Goal: Task Accomplishment & Management: Complete application form

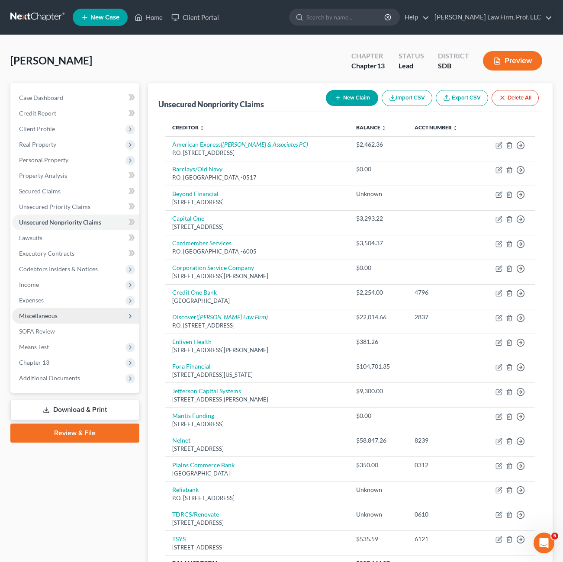
click at [48, 318] on span "Miscellaneous" at bounding box center [38, 315] width 39 height 7
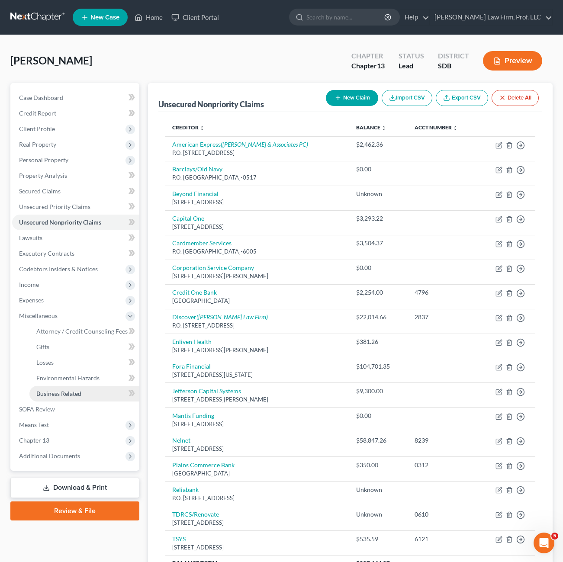
click at [73, 390] on span "Business Related" at bounding box center [58, 393] width 45 height 7
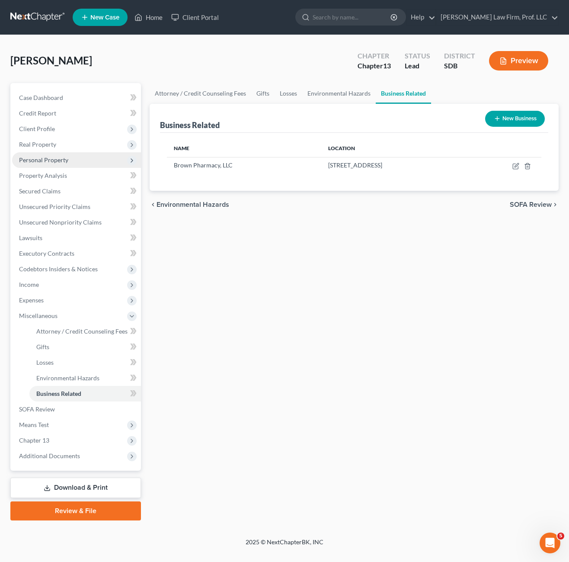
click at [56, 160] on span "Personal Property" at bounding box center [43, 159] width 49 height 7
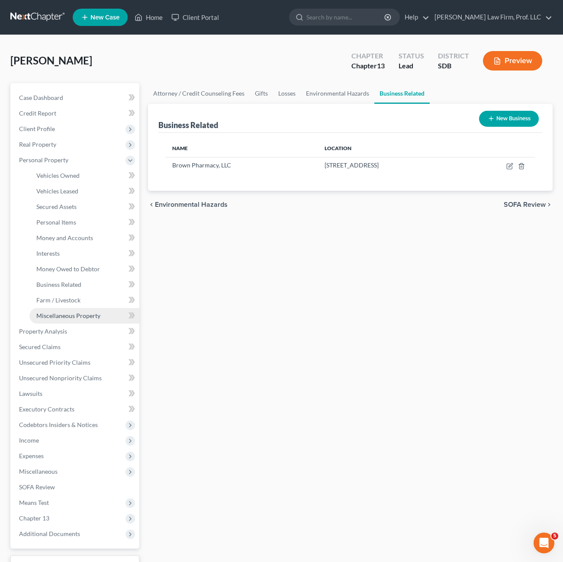
click at [68, 312] on span "Miscellaneous Property" at bounding box center [68, 315] width 64 height 7
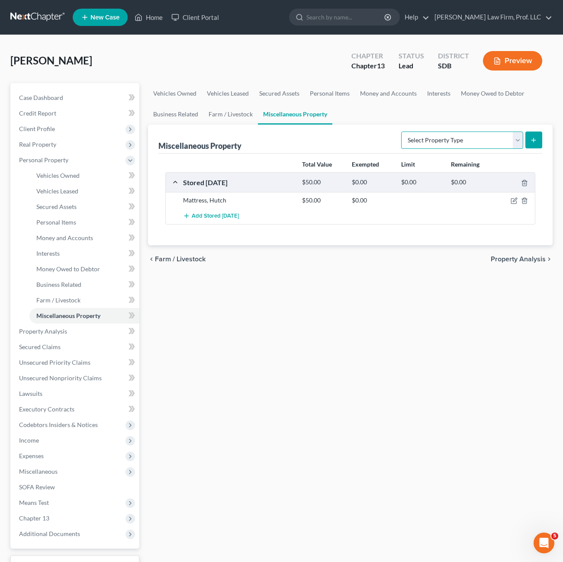
click at [470, 132] on select "Select Property Type Assigned for Creditor Benefit [DATE] Holding for Another N…" at bounding box center [462, 140] width 122 height 17
select select "transferred"
click at [401, 132] on select "Select Property Type Assigned for Creditor Benefit [DATE] Holding for Another N…" at bounding box center [462, 140] width 122 height 17
click at [538, 142] on button "submit" at bounding box center [533, 140] width 17 height 17
select select "Ordinary ([DATE])"
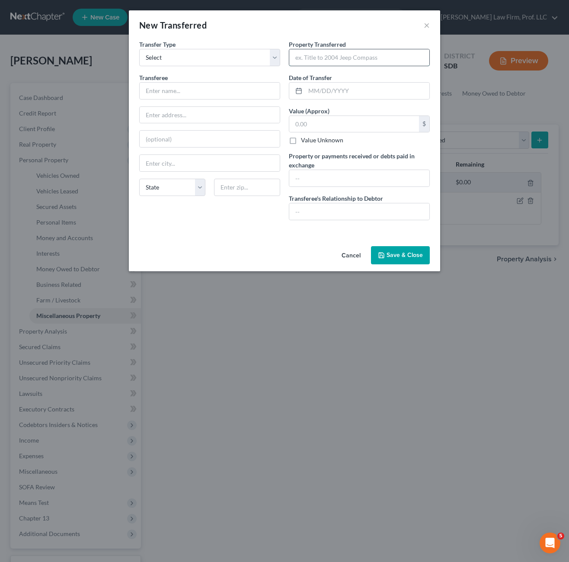
click at [354, 58] on input "text" at bounding box center [359, 57] width 140 height 16
click at [356, 56] on input "text" at bounding box center [359, 57] width 140 height 16
click at [218, 99] on div "Transferee * State [US_STATE] AK AR AZ CA CO CT DE DC [GEOGRAPHIC_DATA] [GEOGRA…" at bounding box center [209, 138] width 141 height 130
type input "[US_STATE] Life"
click at [331, 93] on input "text" at bounding box center [367, 91] width 124 height 16
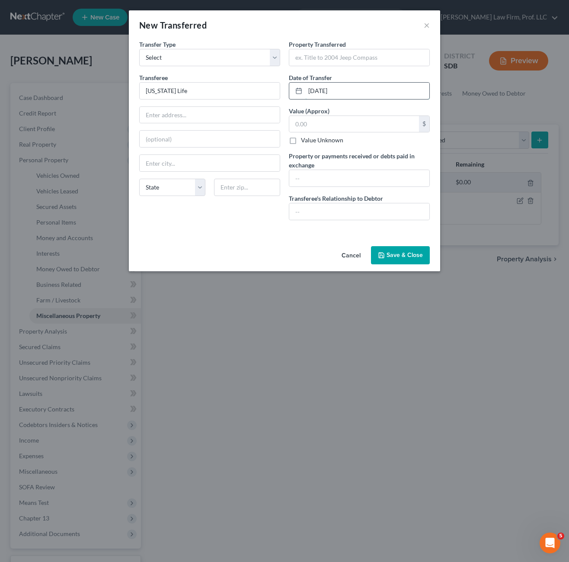
type input "[DATE]"
type input "64,132"
click at [332, 181] on input "text" at bounding box center [359, 178] width 140 height 16
click at [383, 187] on div "Property Transferred * Date of Transfer * [DATE] Value (Approx) 64,132.00 $ Val…" at bounding box center [360, 133] width 150 height 187
click at [378, 184] on input "$250.00" at bounding box center [359, 178] width 140 height 16
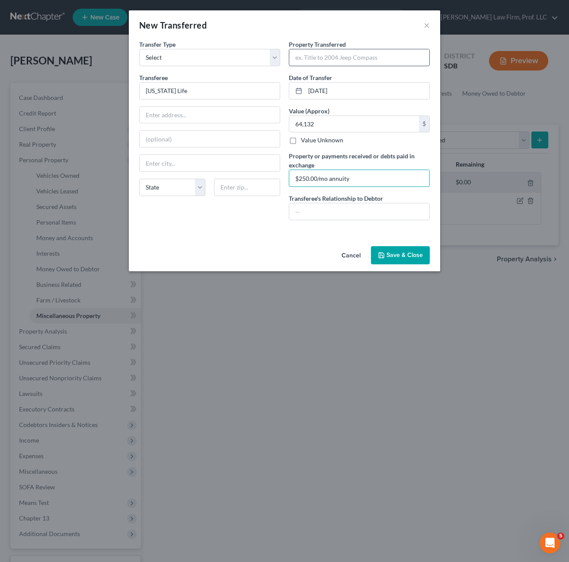
type input "$250.00/mo annuity"
click at [324, 54] on input "text" at bounding box center [359, 57] width 140 height 16
type input "$64,132.00"
drag, startPoint x: 318, startPoint y: 227, endPoint x: 381, endPoint y: 262, distance: 72.1
click at [318, 228] on div "An exemption set must first be selected from the Filing Information section. Tr…" at bounding box center [284, 141] width 311 height 203
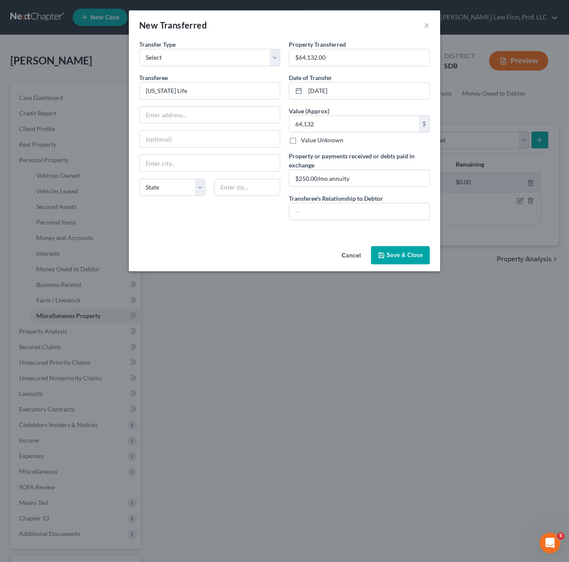
click at [394, 254] on button "Save & Close" at bounding box center [400, 255] width 59 height 18
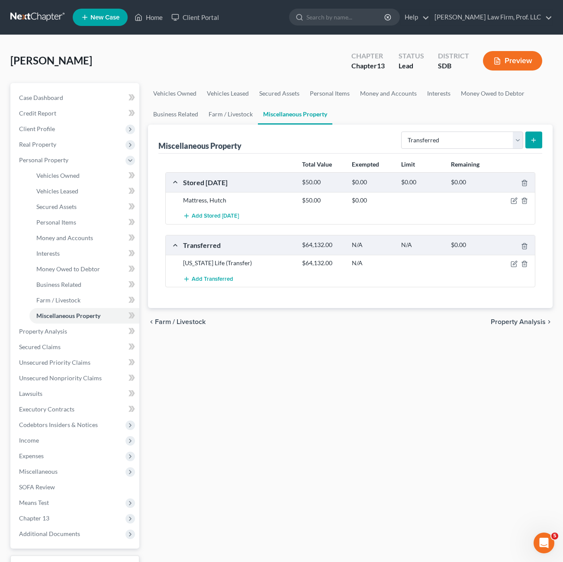
click at [429, 463] on div "Vehicles Owned Vehicles Leased Secured Assets Personal Items Money and Accounts…" at bounding box center [350, 340] width 413 height 515
drag, startPoint x: 327, startPoint y: 458, endPoint x: 329, endPoint y: 451, distance: 7.5
click at [328, 458] on div "Vehicles Owned Vehicles Leased Secured Assets Personal Items Money and Accounts…" at bounding box center [350, 340] width 413 height 515
click at [55, 170] on link "Vehicles Owned" at bounding box center [84, 176] width 110 height 16
